Goal: Task Accomplishment & Management: Complete application form

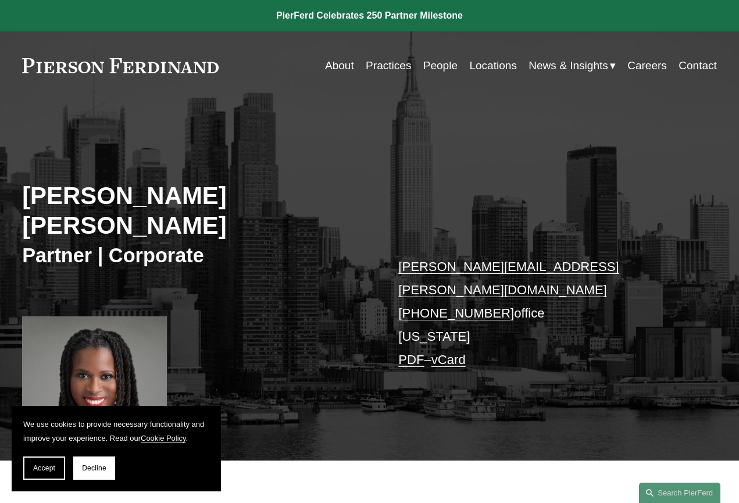
click at [645, 65] on link "Careers" at bounding box center [648, 66] width 40 height 22
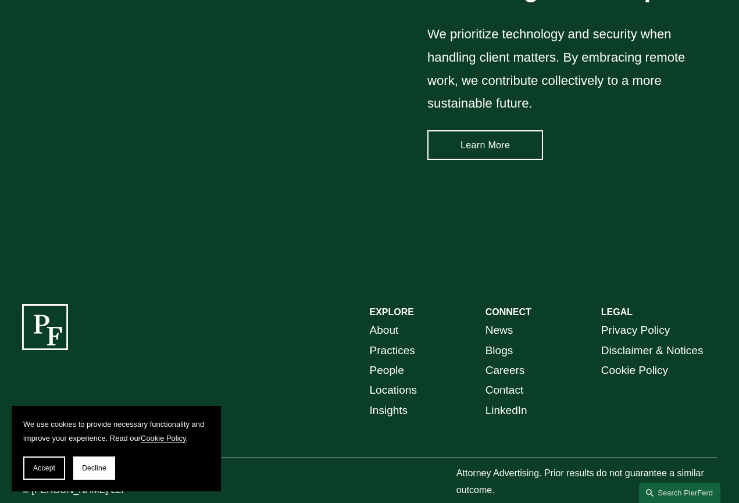
scroll to position [1533, 0]
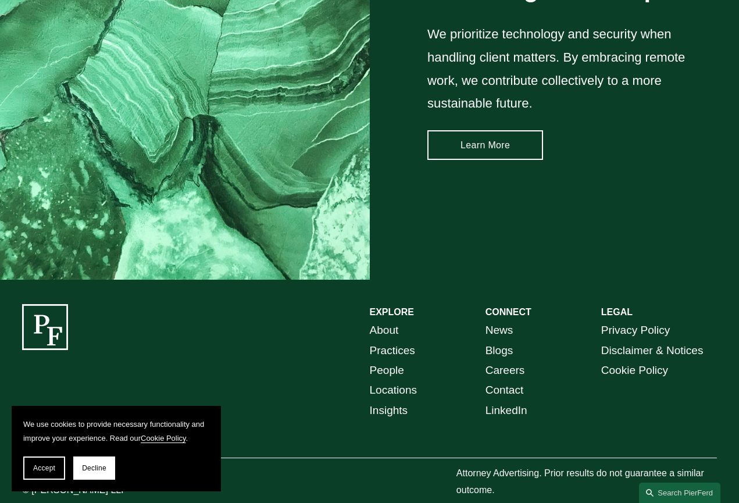
click at [503, 374] on link "Careers" at bounding box center [506, 371] width 40 height 20
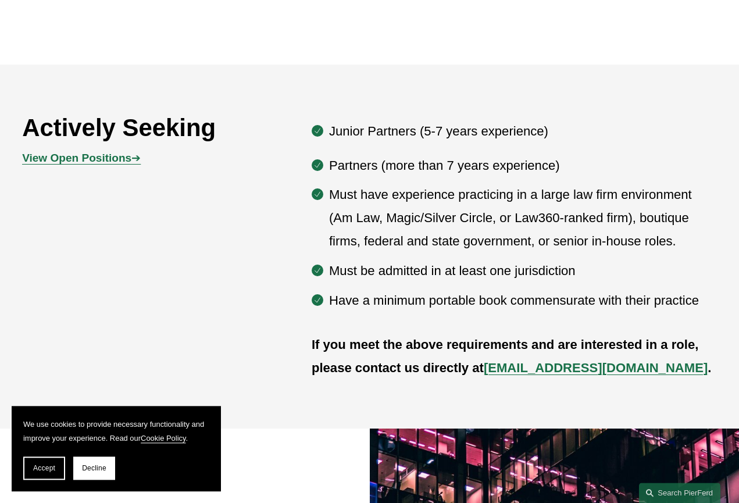
scroll to position [565, 0]
click at [118, 164] on strong "View Open Positions" at bounding box center [76, 158] width 109 height 12
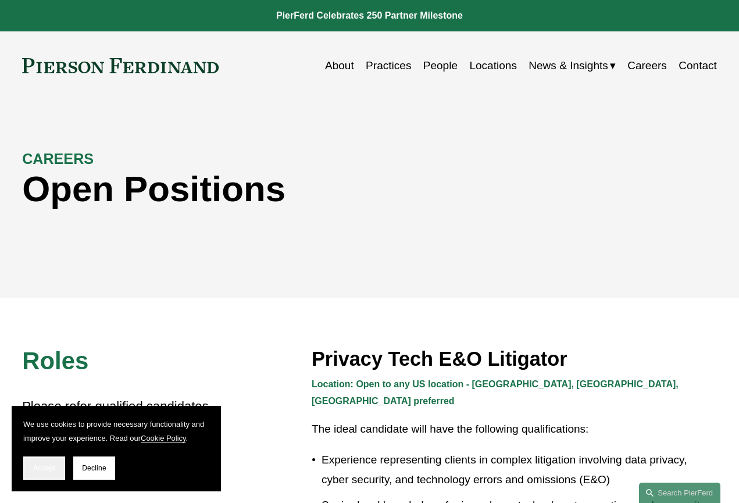
click at [55, 464] on span "Accept" at bounding box center [44, 468] width 22 height 8
